Goal: Information Seeking & Learning: Check status

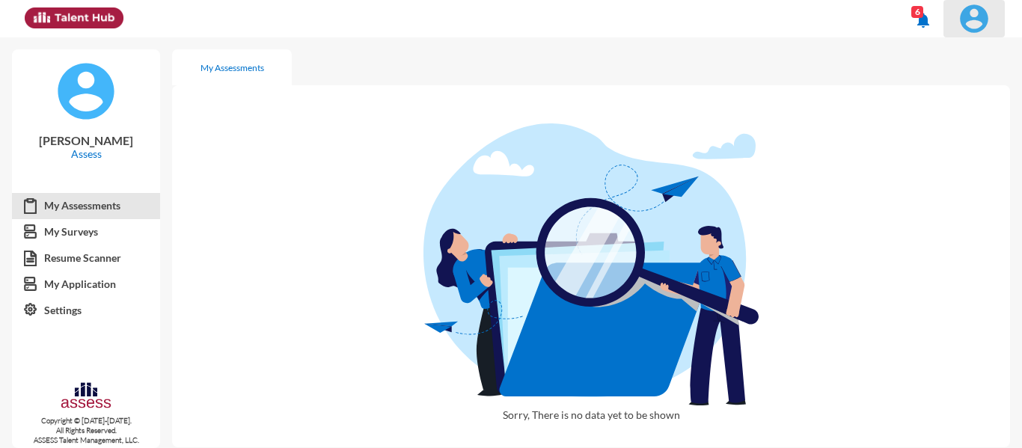
click at [975, 14] on img at bounding box center [974, 19] width 30 height 30
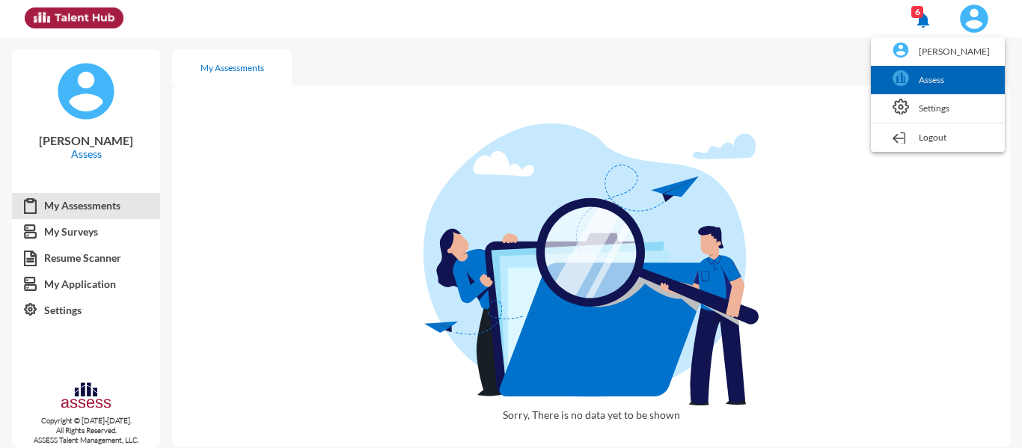
click at [958, 77] on link "Assess" at bounding box center [937, 80] width 119 height 28
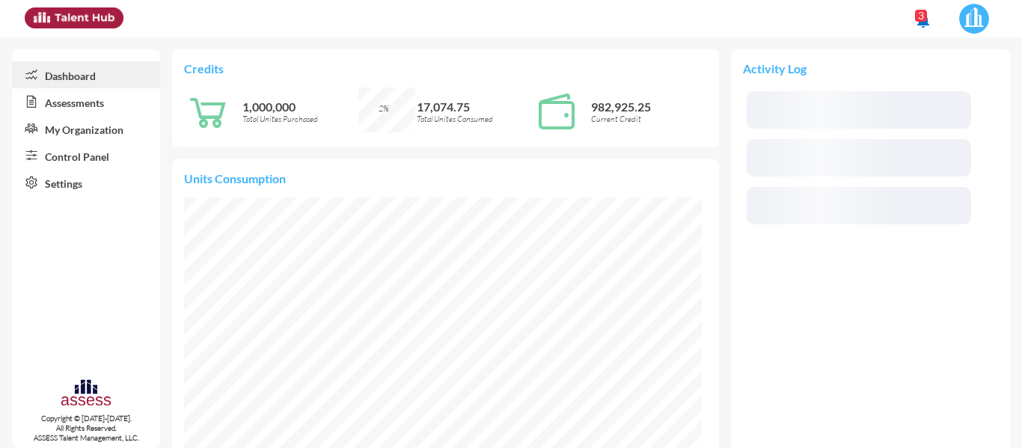
scroll to position [259, 518]
click at [65, 168] on link "Control Panel" at bounding box center [86, 155] width 148 height 27
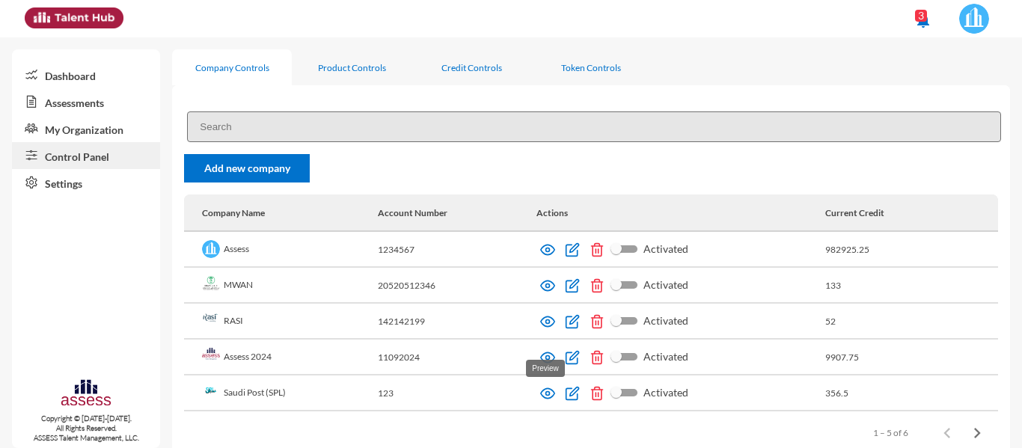
click at [547, 390] on img at bounding box center [547, 393] width 15 height 15
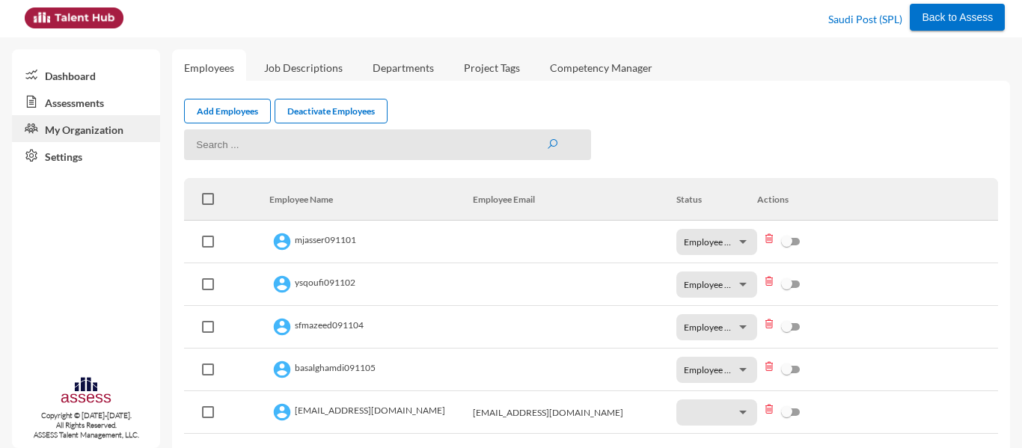
click at [72, 98] on link "Assessments" at bounding box center [86, 101] width 148 height 27
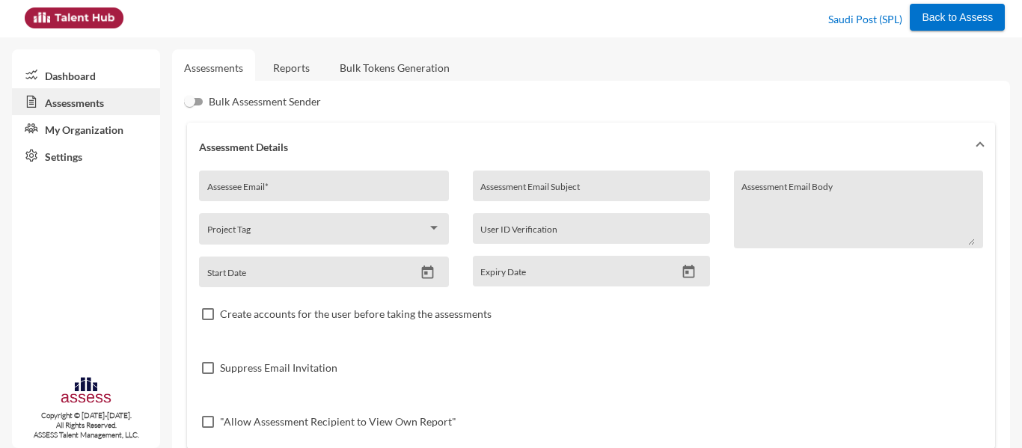
click at [288, 70] on link "Reports" at bounding box center [291, 67] width 61 height 37
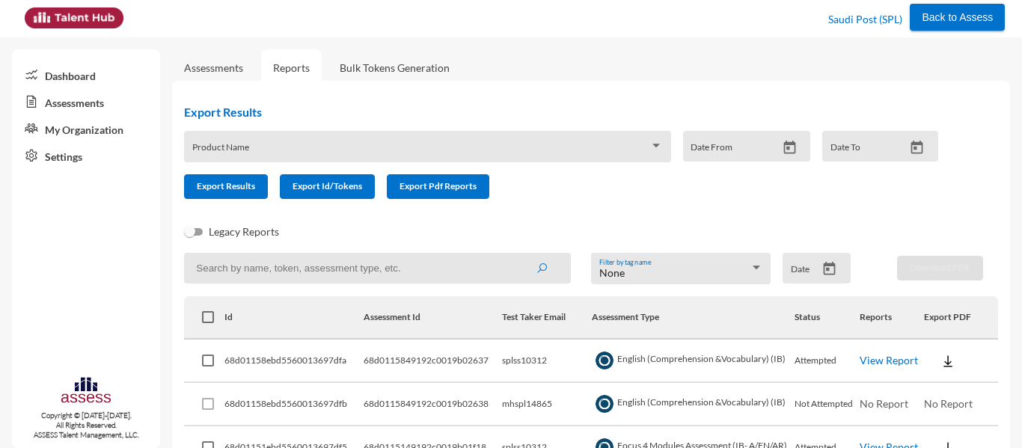
click at [520, 354] on td "splss10312" at bounding box center [547, 361] width 90 height 43
copy td "splss10312"
click at [363, 267] on input at bounding box center [377, 268] width 387 height 31
paste input "splss10312"
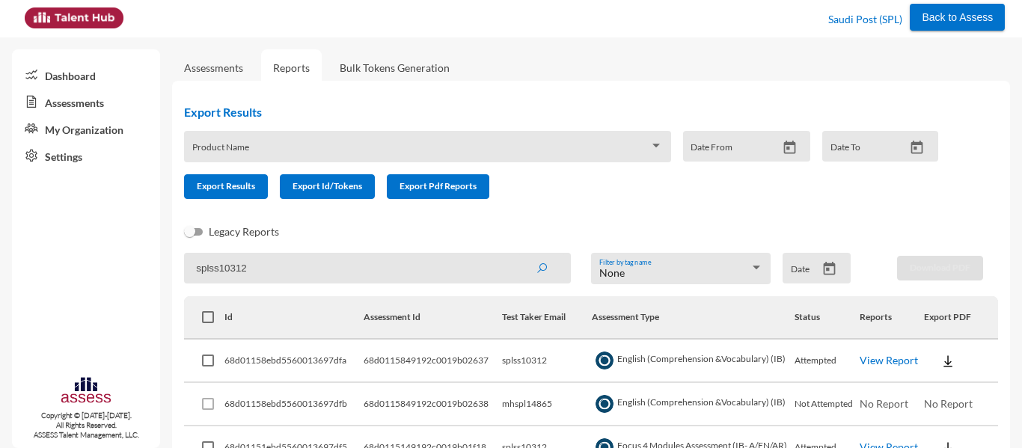
type input "splss10312"
click at [518, 254] on button "submit" at bounding box center [542, 267] width 48 height 27
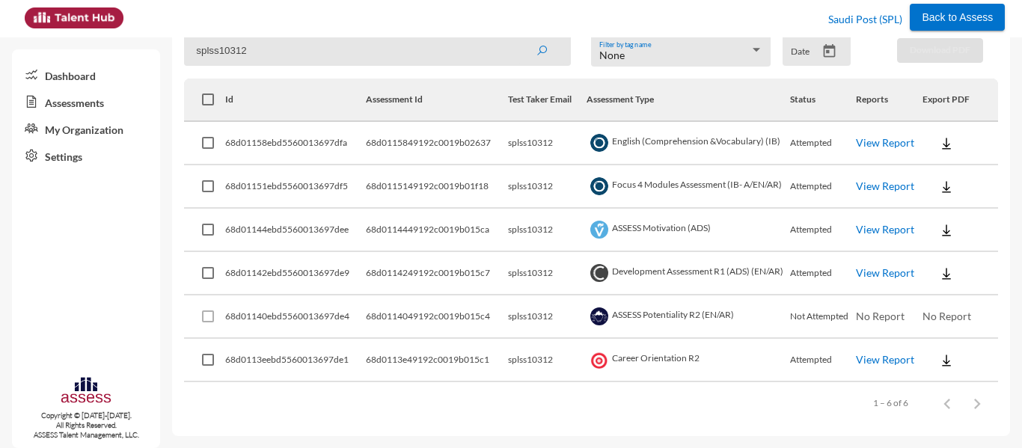
scroll to position [114, 0]
